Goal: Find specific page/section: Find specific page/section

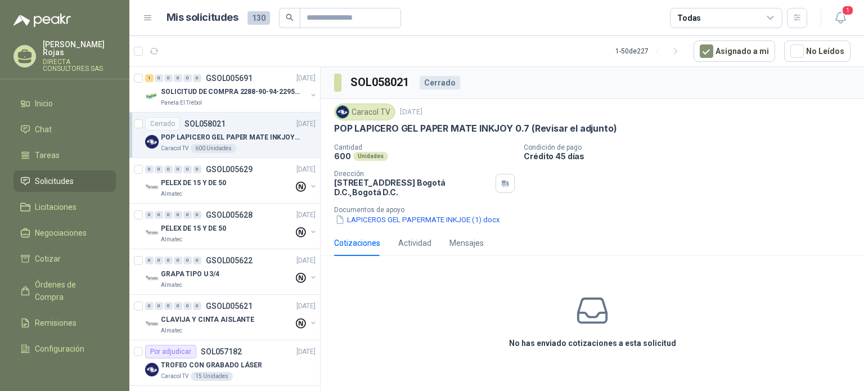
click at [61, 175] on span "Solicitudes" at bounding box center [54, 181] width 39 height 12
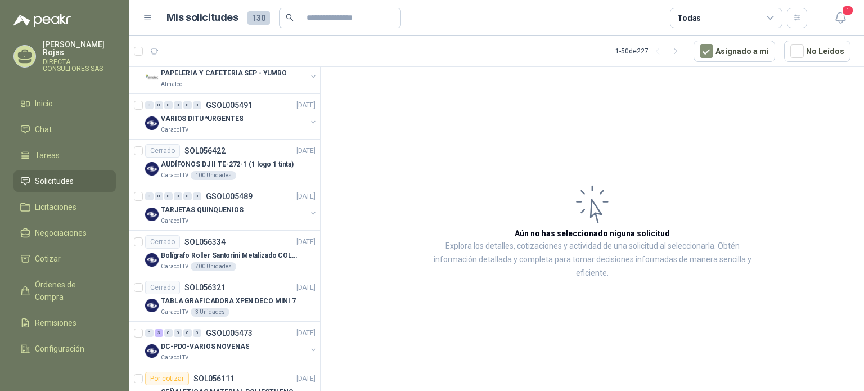
scroll to position [56, 0]
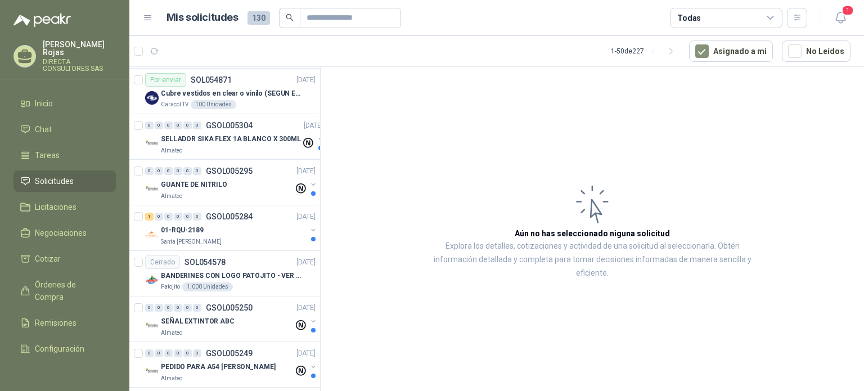
scroll to position [1237, 0]
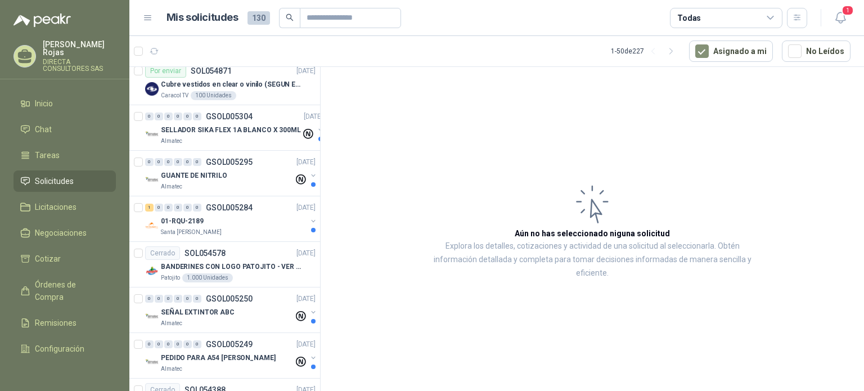
click at [64, 175] on span "Solicitudes" at bounding box center [54, 181] width 39 height 12
